Goal: Task Accomplishment & Management: Use online tool/utility

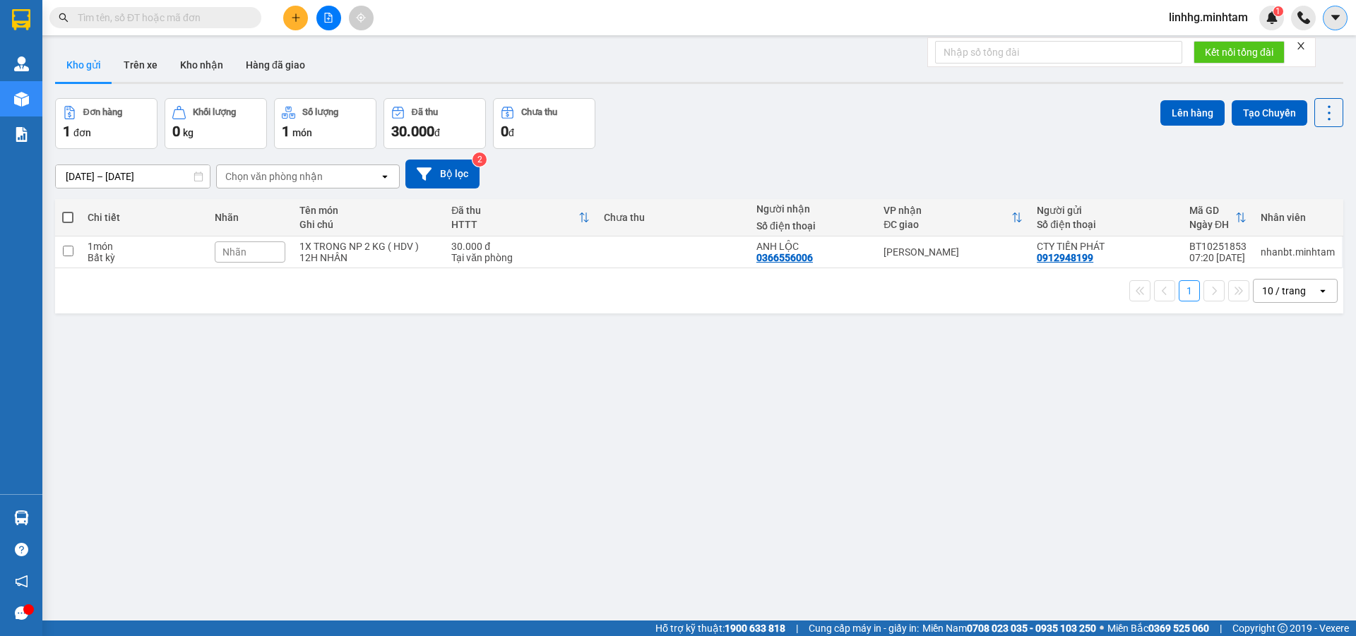
click at [1335, 9] on button at bounding box center [1335, 18] width 25 height 25
click at [1229, 15] on span "linhhg.minhtam" at bounding box center [1208, 17] width 102 height 18
click at [1224, 41] on span "Đăng xuất" at bounding box center [1214, 44] width 73 height 16
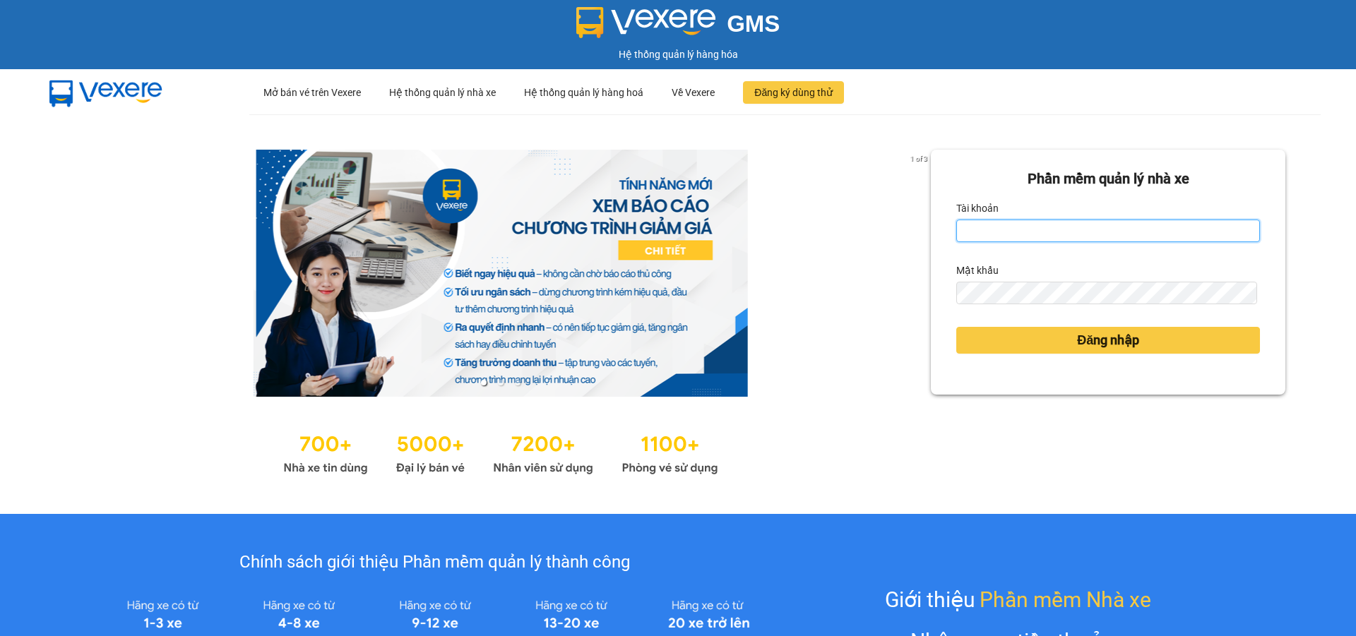
click at [1080, 234] on input "Tài khoản" at bounding box center [1108, 231] width 304 height 23
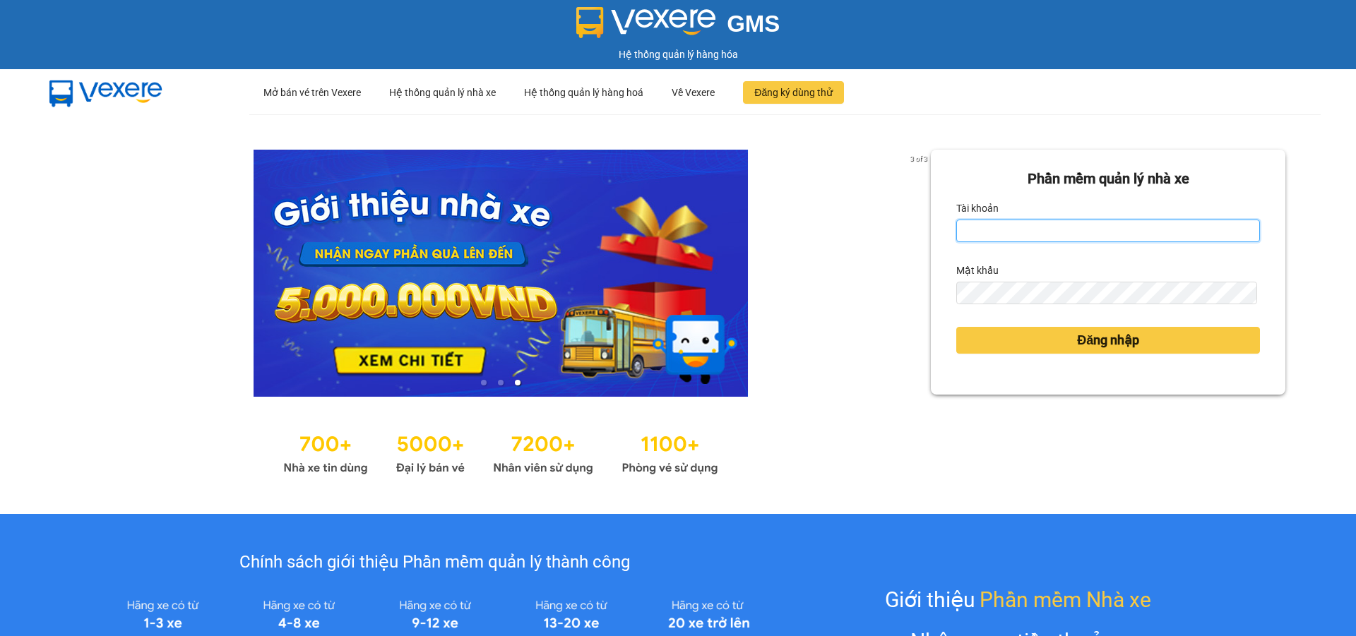
type input "ngoctram.minhtam"
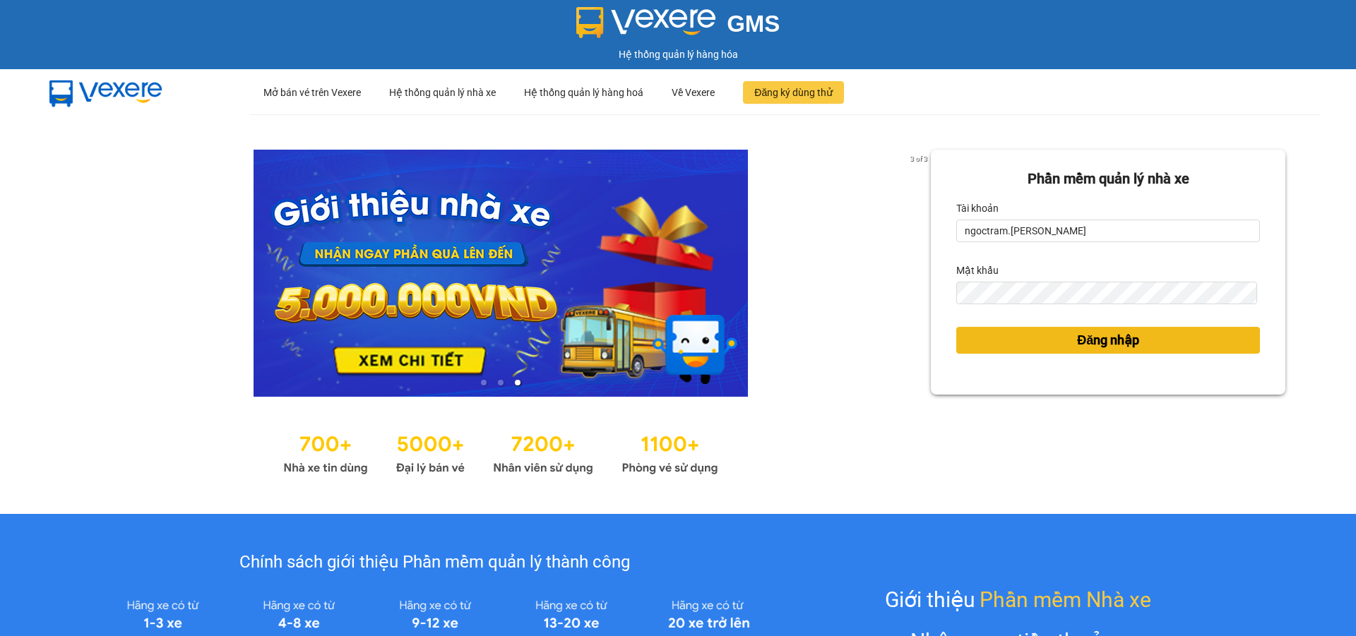
click at [1126, 332] on span "Đăng nhập" at bounding box center [1108, 340] width 62 height 20
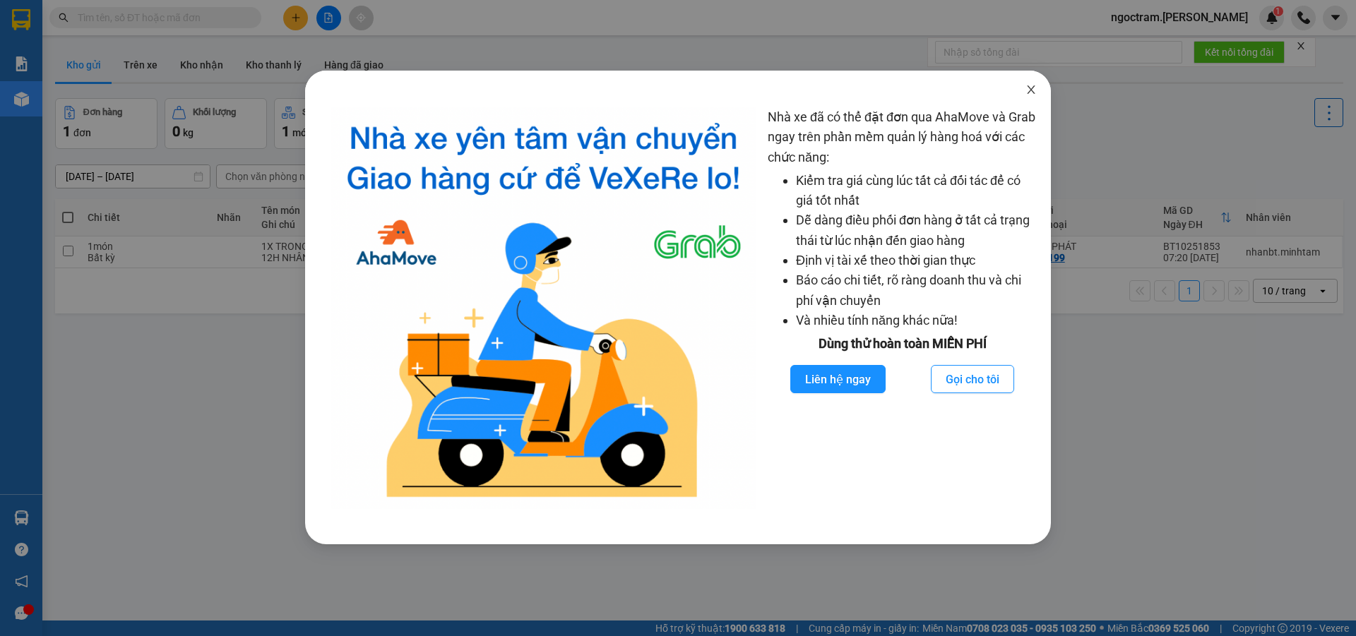
click at [1027, 93] on icon "close" at bounding box center [1030, 89] width 11 height 11
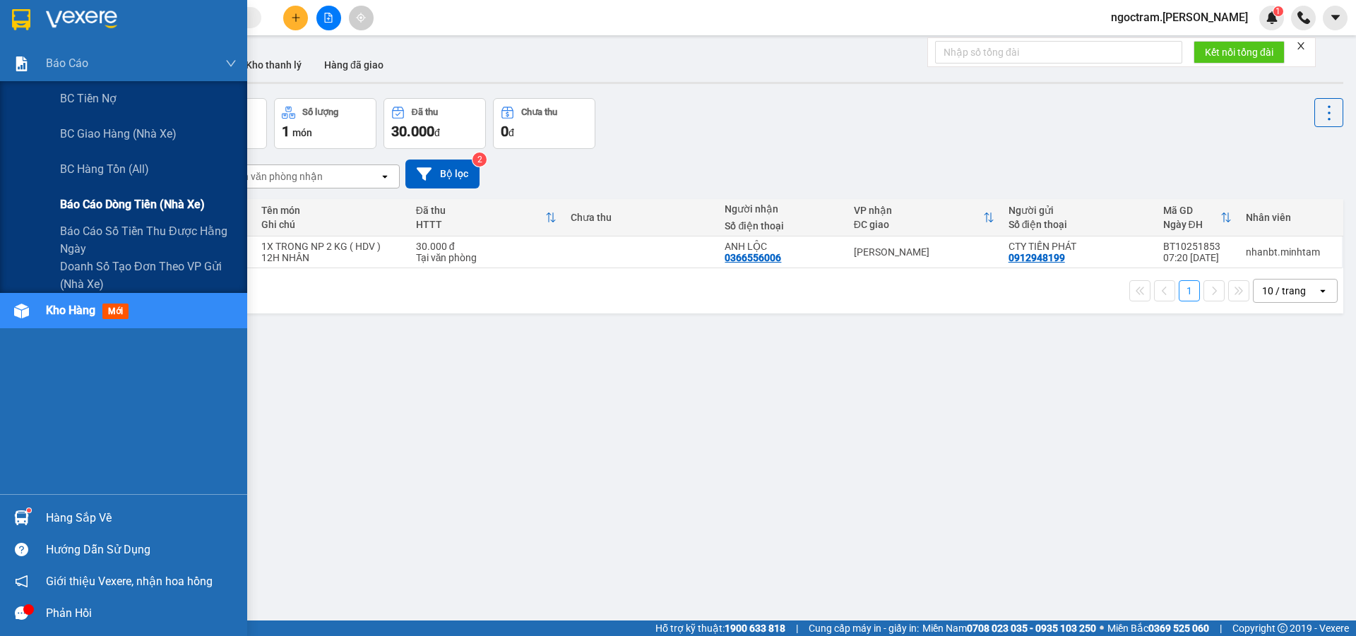
click at [187, 198] on span "Báo cáo dòng tiền (nhà xe)" at bounding box center [132, 205] width 145 height 18
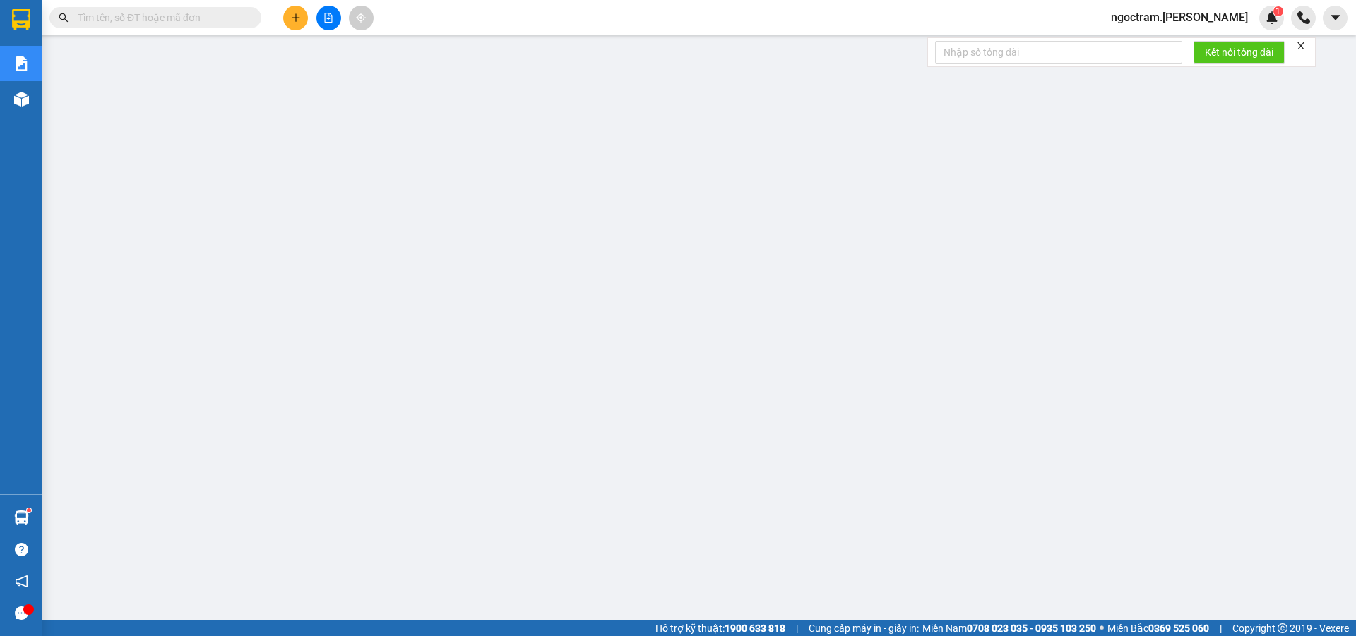
scroll to position [64, 0]
